Goal: Task Accomplishment & Management: Manage account settings

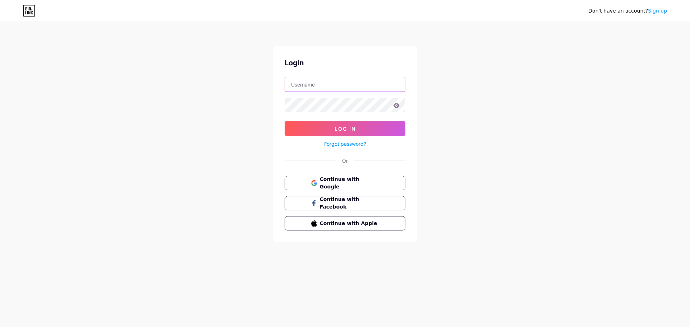
click at [320, 85] on input "text" at bounding box center [345, 84] width 120 height 14
type input "[EMAIL_ADDRESS][DOMAIN_NAME]"
click at [352, 128] on span "Log In" at bounding box center [345, 129] width 21 height 6
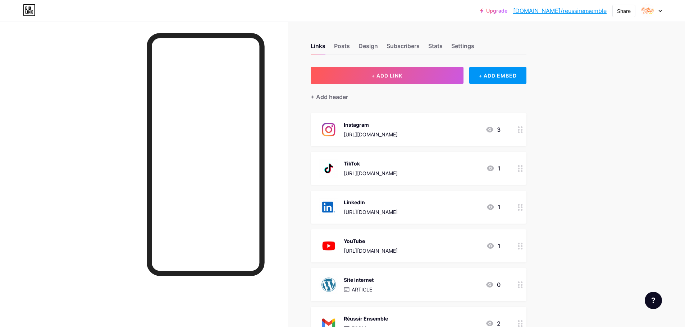
click at [519, 129] on circle at bounding box center [519, 130] width 2 height 2
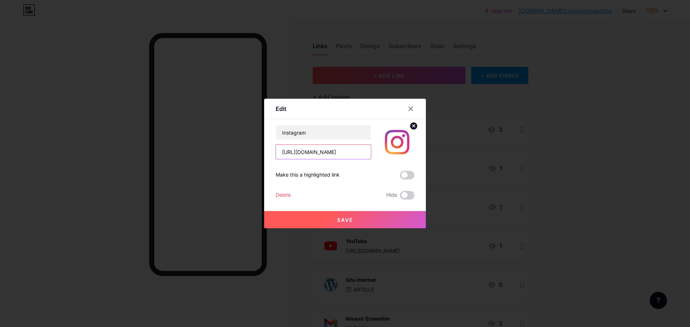
click at [350, 153] on input "[URL][DOMAIN_NAME]" at bounding box center [323, 152] width 95 height 14
paste input "association_reussir_ensemble"
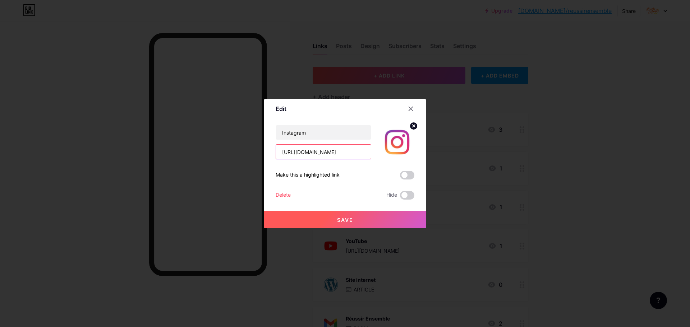
type input "[URL][DOMAIN_NAME]"
click at [375, 217] on button "Save" at bounding box center [345, 219] width 162 height 17
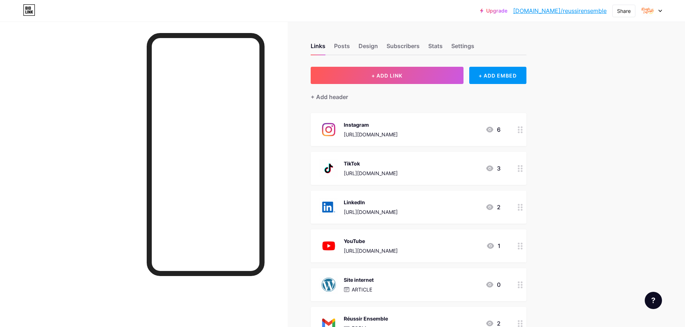
click at [474, 168] on div "TikTok [URL][DOMAIN_NAME] 3" at bounding box center [409, 168] width 181 height 19
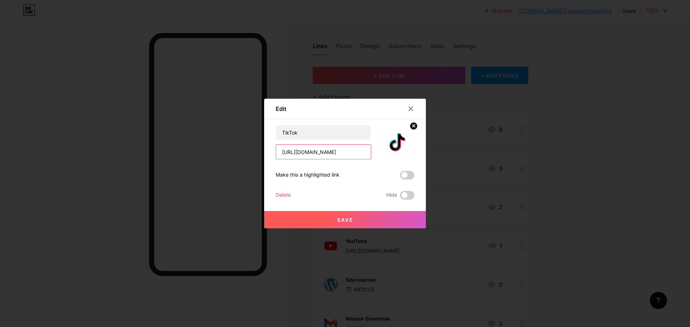
click at [336, 155] on input "[URL][DOMAIN_NAME]" at bounding box center [323, 152] width 95 height 14
click at [336, 154] on input "[URL][DOMAIN_NAME]" at bounding box center [323, 152] width 95 height 14
paste input "asso_reussir_ensemble"
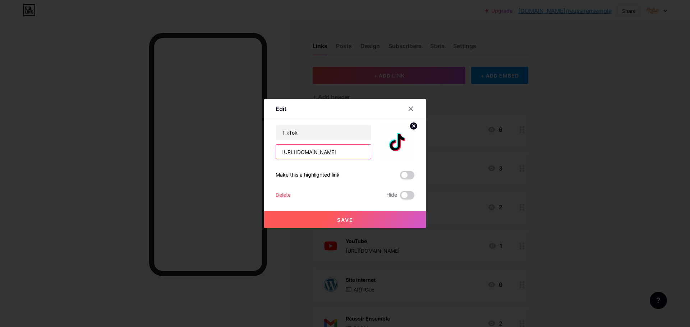
type input "[URL][DOMAIN_NAME]"
click at [372, 219] on button "Save" at bounding box center [345, 219] width 162 height 17
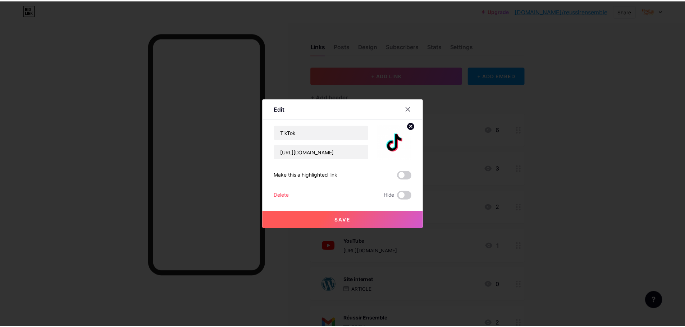
scroll to position [0, 0]
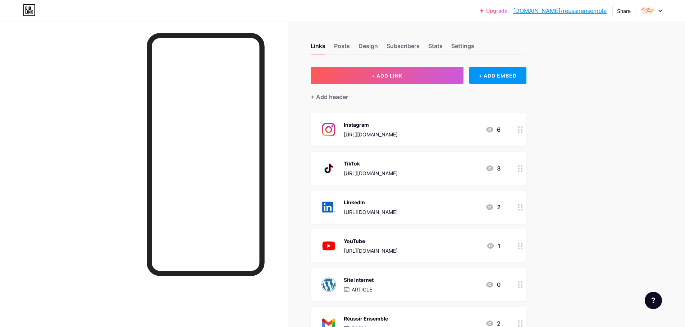
click at [365, 216] on div "LinkedIn [URL][DOMAIN_NAME]" at bounding box center [371, 207] width 54 height 19
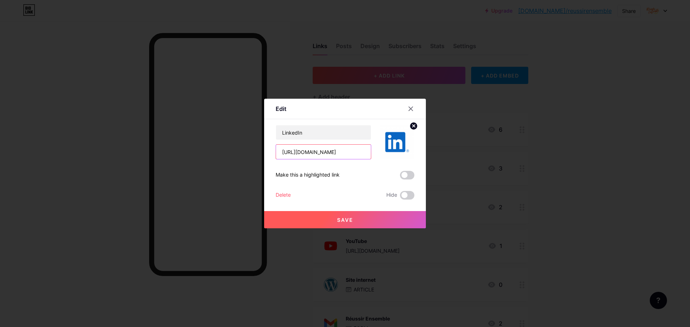
click at [326, 155] on input "[URL][DOMAIN_NAME]" at bounding box center [323, 152] width 95 height 14
click at [413, 105] on div at bounding box center [410, 108] width 13 height 13
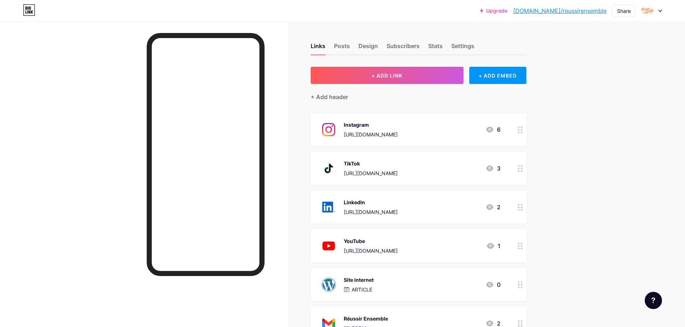
click at [383, 246] on div "YouTube [URL][DOMAIN_NAME]" at bounding box center [371, 246] width 54 height 19
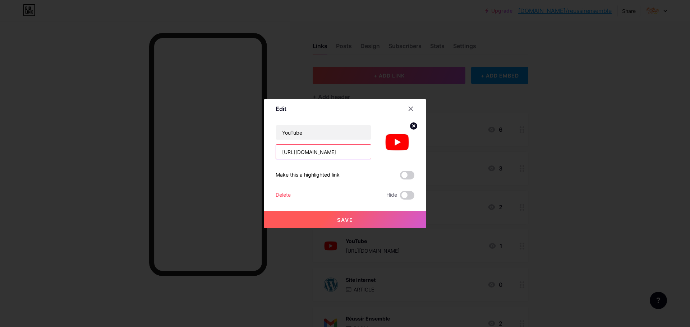
click at [344, 156] on input "[URL][DOMAIN_NAME]" at bounding box center [323, 152] width 95 height 14
click at [411, 109] on icon at bounding box center [411, 109] width 4 height 4
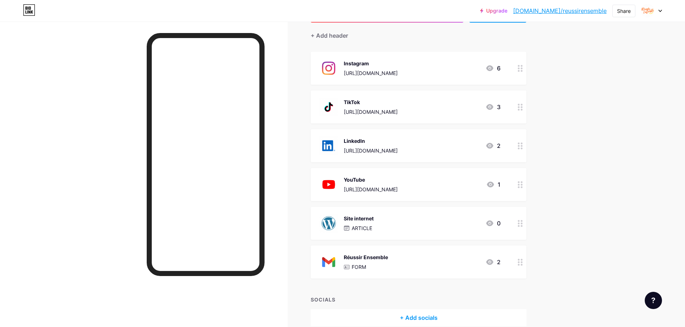
scroll to position [72, 0]
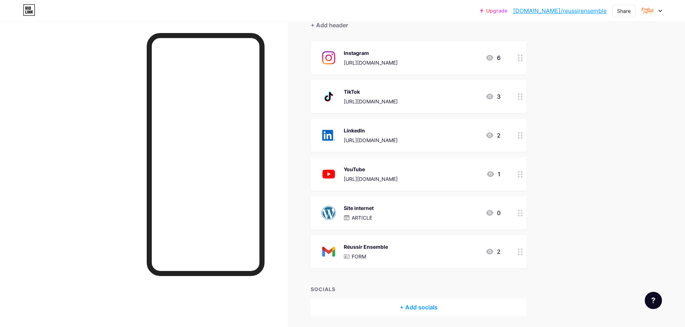
click at [393, 212] on div "Site internet ARTICLE 0" at bounding box center [409, 213] width 181 height 19
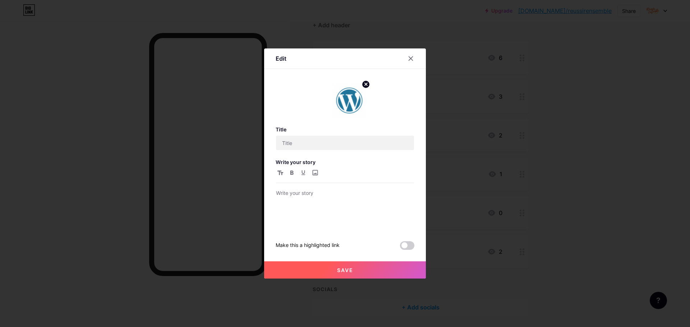
type input "Site internet"
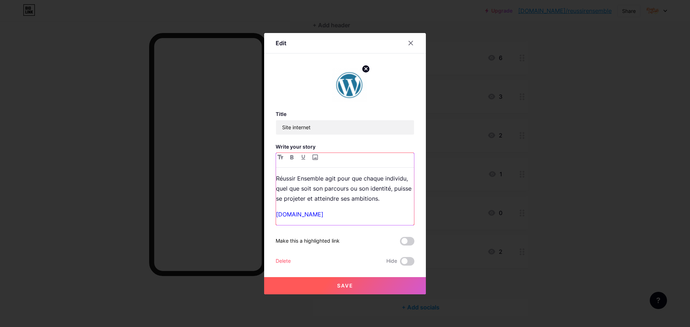
click at [369, 178] on p "Réussir Ensemble agit pour que chaque individu, quel que soit son parcours ou s…" at bounding box center [345, 189] width 138 height 30
click at [370, 178] on p "Réussir Ensemble agit pour que chaque individu, quel que soit son parcours ou s…" at bounding box center [345, 189] width 138 height 30
click at [394, 177] on p "Réussir Ensemble agit pour que chaque individu, quel que soit son parcours ou s…" at bounding box center [345, 189] width 138 height 30
click at [378, 189] on p "Réussir Ensemble agit pour que chaque jeune, quel que soit son parcours ou son …" at bounding box center [345, 189] width 138 height 30
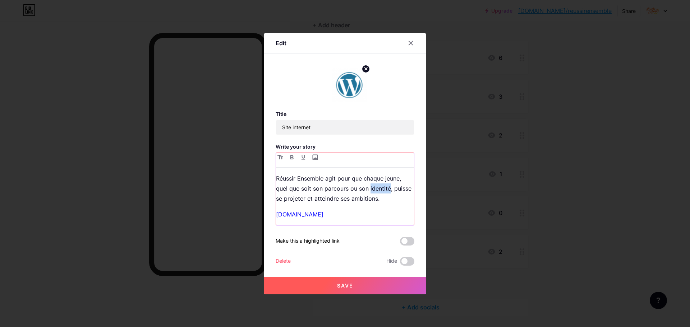
click at [378, 189] on p "Réussir Ensemble agit pour que chaque jeune, quel que soit son parcours ou son …" at bounding box center [345, 189] width 138 height 30
click at [383, 283] on button "Save" at bounding box center [345, 286] width 162 height 17
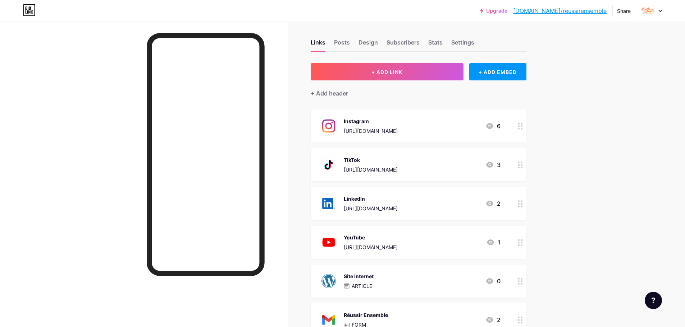
scroll to position [0, 0]
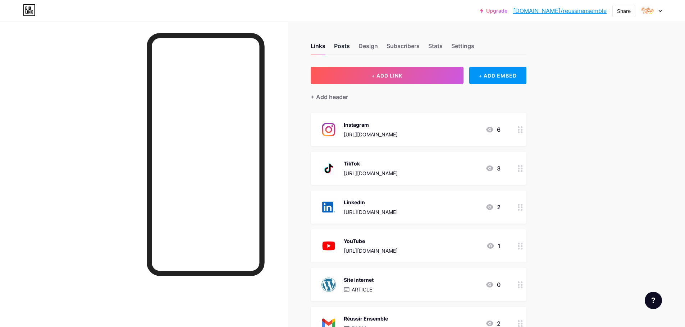
click at [347, 46] on div "Posts" at bounding box center [342, 48] width 16 height 13
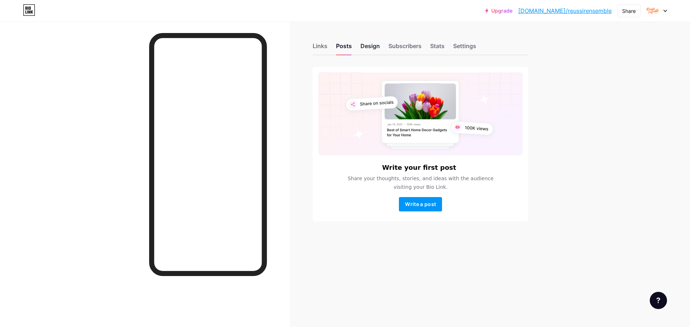
click at [369, 49] on div "Design" at bounding box center [370, 48] width 19 height 13
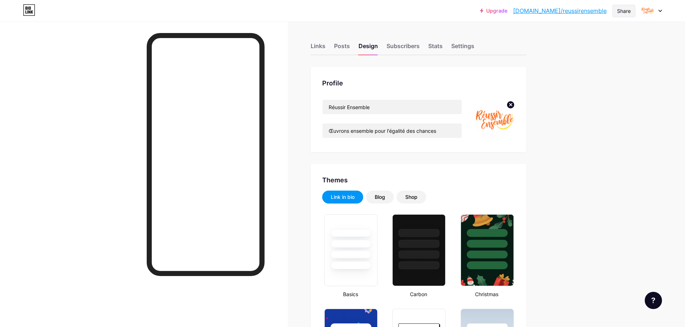
drag, startPoint x: 624, startPoint y: 12, endPoint x: 618, endPoint y: 12, distance: 5.8
click at [624, 12] on div "Share" at bounding box center [624, 11] width 14 height 8
